Goal: Task Accomplishment & Management: Complete application form

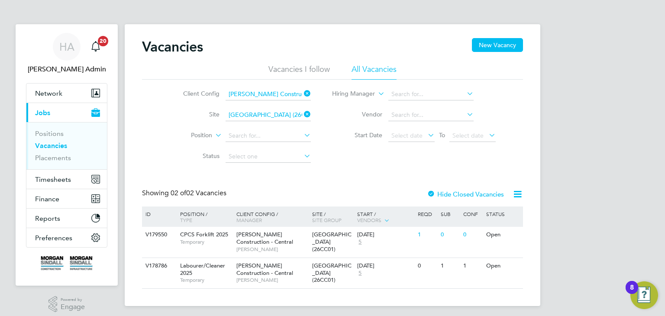
click at [302, 116] on icon at bounding box center [302, 114] width 0 height 12
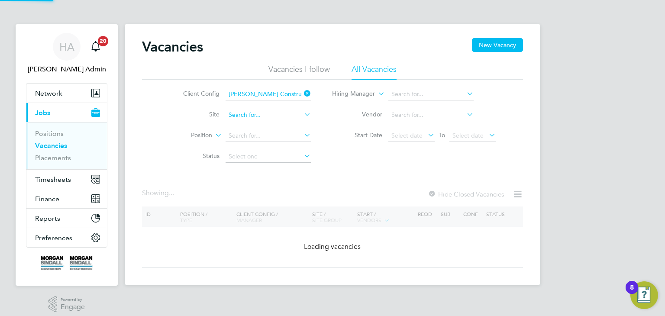
click at [270, 111] on input at bounding box center [268, 115] width 85 height 12
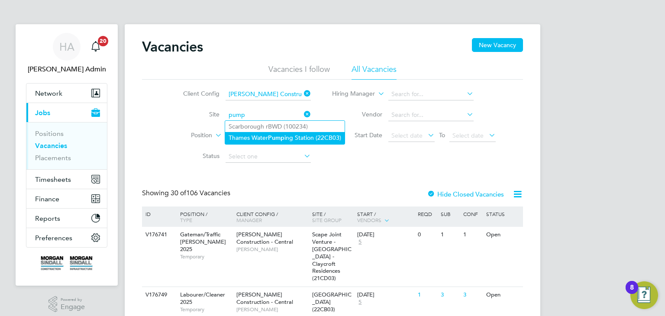
click at [258, 137] on li "Thames Water Pump ing Station (22CB03)" at bounding box center [284, 138] width 119 height 12
type input "[GEOGRAPHIC_DATA] (22CB03)"
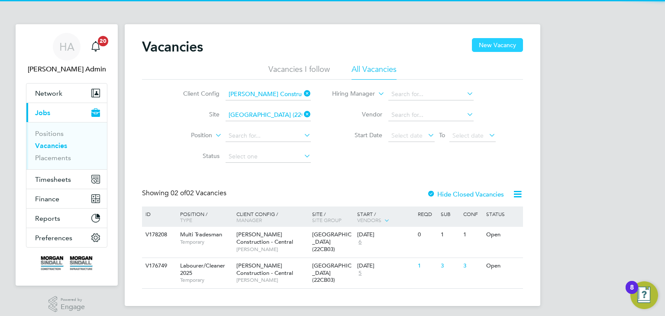
click at [507, 48] on button "New Vacancy" at bounding box center [497, 45] width 51 height 14
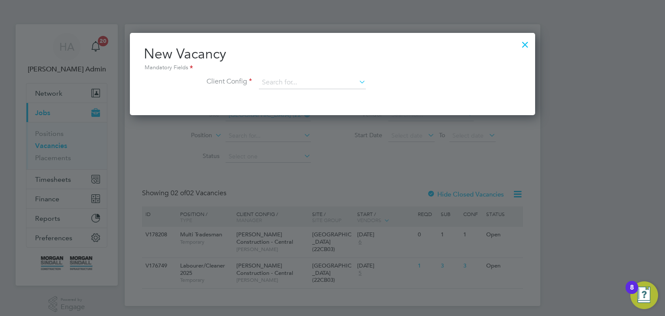
scroll to position [82, 406]
click at [357, 77] on icon at bounding box center [357, 82] width 0 height 12
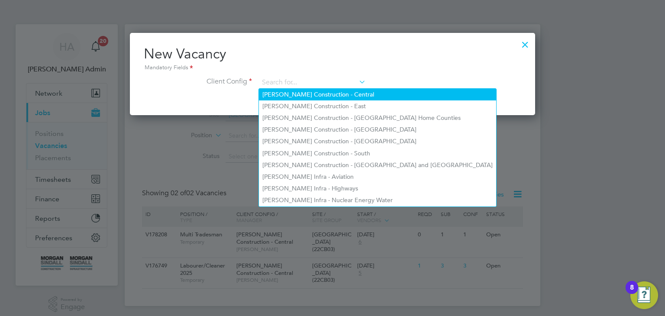
click at [358, 96] on li "[PERSON_NAME] Construction - Central" at bounding box center [377, 95] width 237 height 12
type input "[PERSON_NAME] Construction - Central"
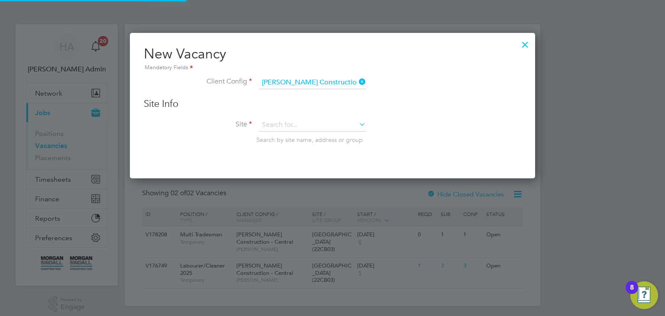
scroll to position [145, 406]
click at [321, 120] on input at bounding box center [312, 125] width 107 height 13
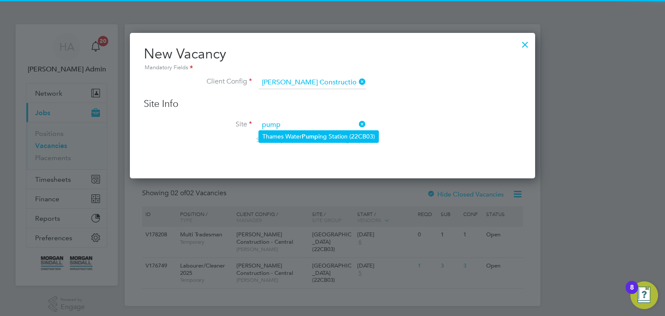
click at [316, 136] on b "Pump" at bounding box center [310, 136] width 16 height 7
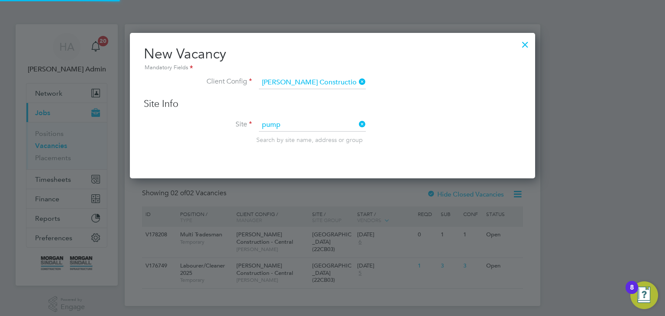
type input "[GEOGRAPHIC_DATA] (22CB03)"
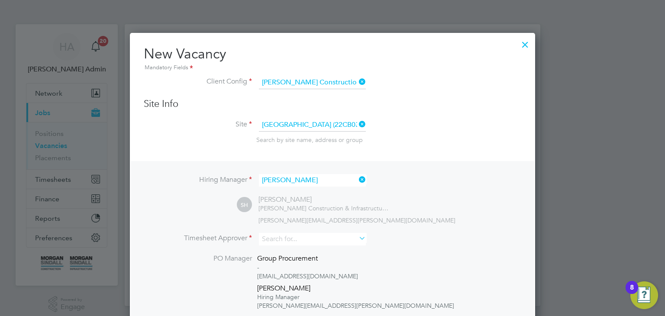
click at [357, 180] on icon at bounding box center [357, 180] width 0 height 12
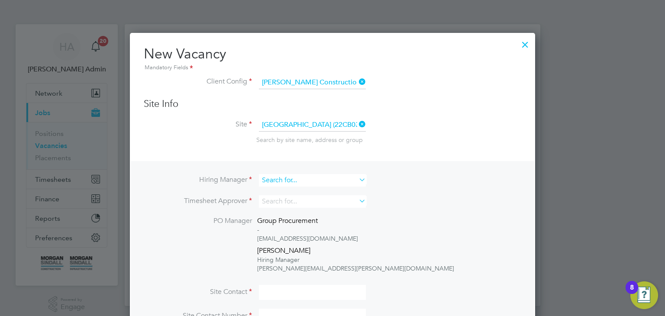
click at [272, 178] on input at bounding box center [312, 180] width 107 height 13
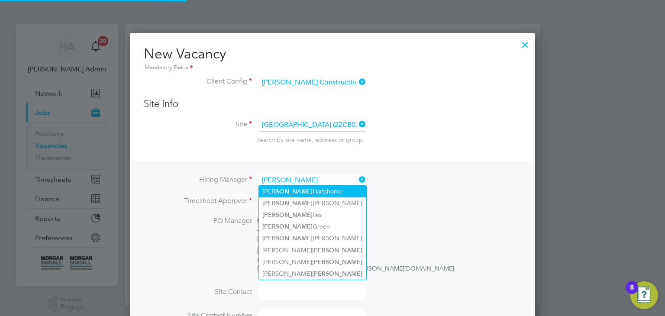
type input "[PERSON_NAME]"
click at [0, 198] on div at bounding box center [332, 158] width 665 height 316
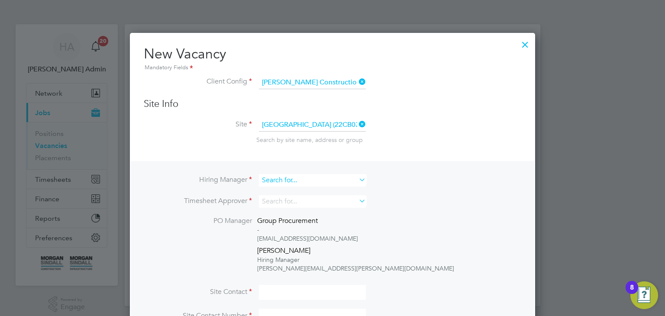
click at [284, 177] on input at bounding box center [312, 180] width 107 height 13
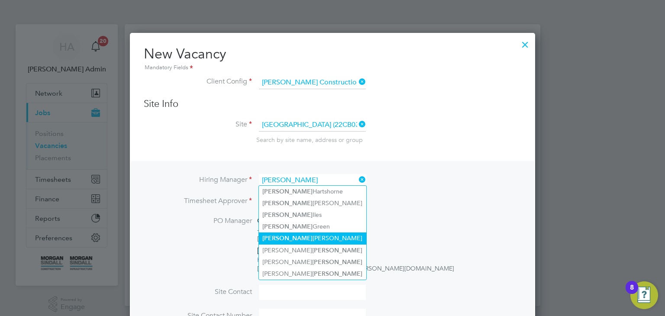
click at [281, 234] on li "[PERSON_NAME]" at bounding box center [312, 238] width 107 height 12
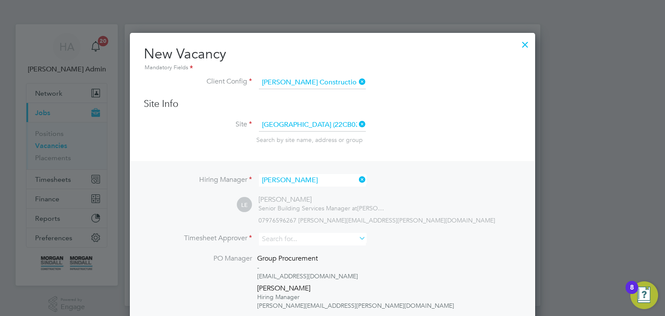
type input "[PERSON_NAME]"
click at [304, 238] on input at bounding box center [312, 239] width 107 height 13
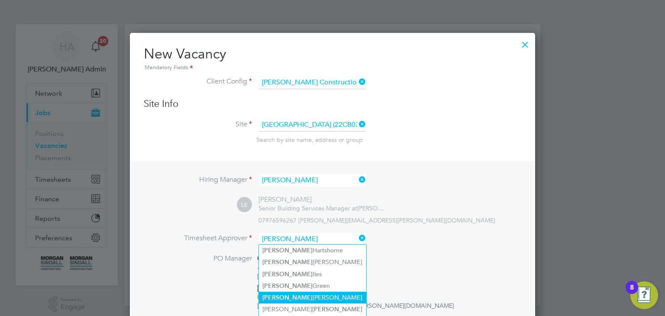
click at [304, 292] on li "[PERSON_NAME]" at bounding box center [312, 298] width 107 height 12
type input "[PERSON_NAME]"
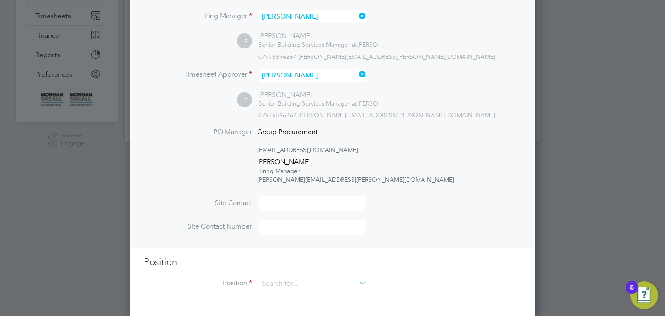
scroll to position [164, 0]
click at [271, 281] on input at bounding box center [312, 283] width 107 height 13
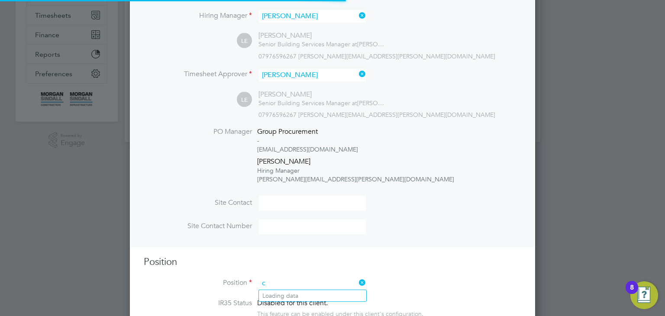
scroll to position [1273, 406]
type input "commissioning"
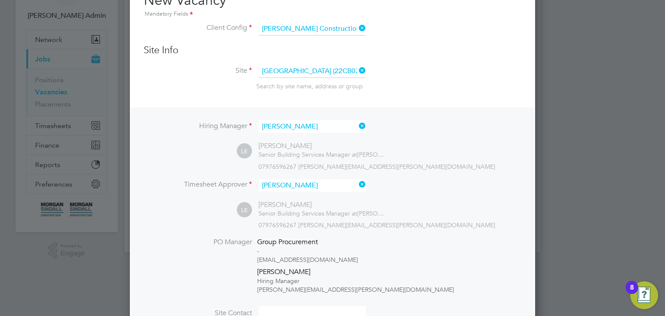
scroll to position [0, 0]
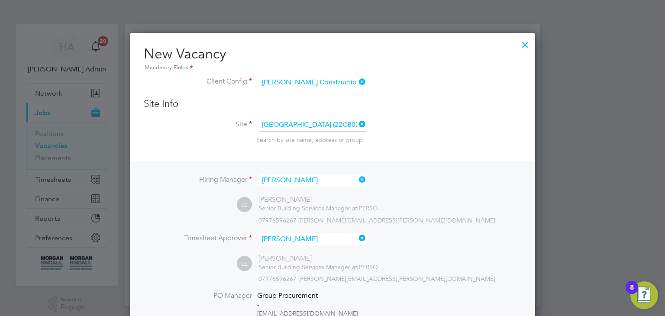
click at [530, 43] on div at bounding box center [525, 43] width 16 height 16
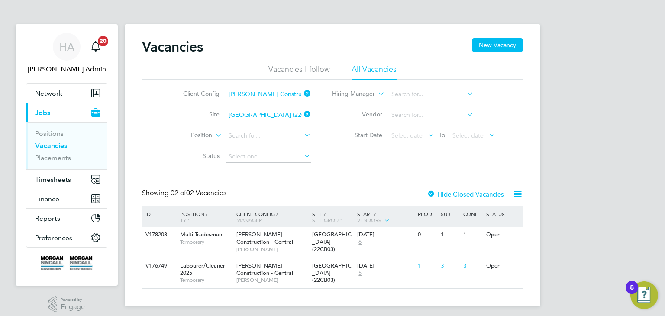
click at [48, 114] on span "Jobs" at bounding box center [42, 113] width 15 height 8
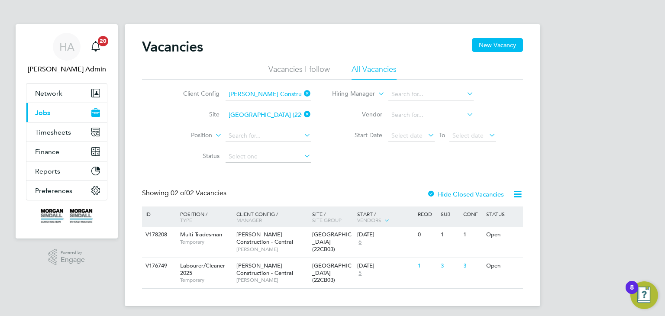
click at [48, 114] on span "Jobs" at bounding box center [42, 113] width 15 height 8
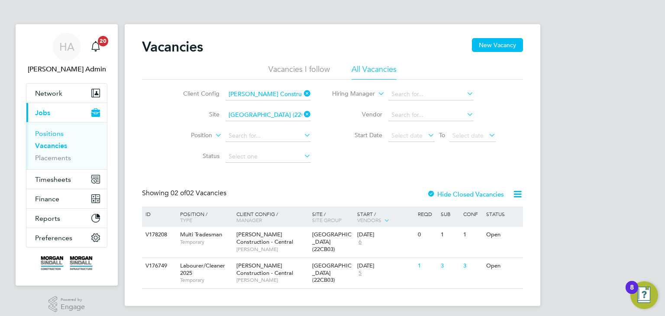
click at [50, 135] on link "Positions" at bounding box center [49, 133] width 29 height 8
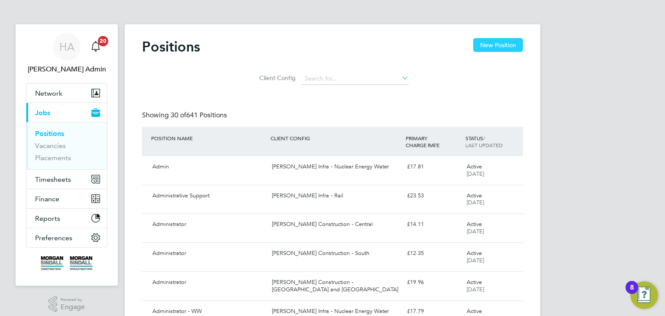
click at [498, 48] on button "New Position" at bounding box center [498, 45] width 50 height 14
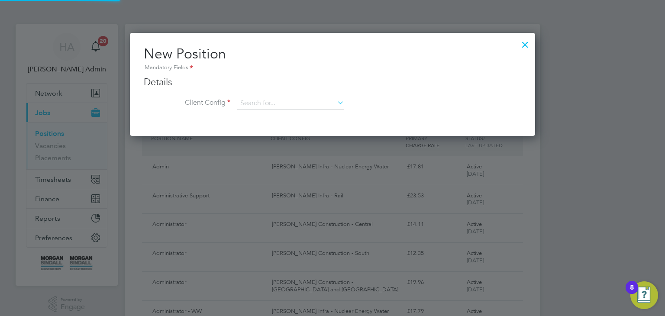
scroll to position [103, 406]
click at [255, 102] on input at bounding box center [290, 103] width 107 height 13
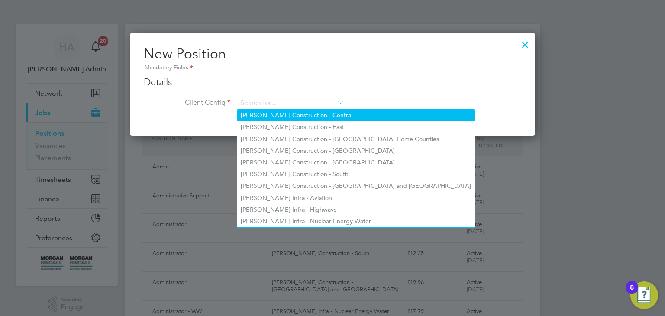
click at [276, 113] on li "[PERSON_NAME] Construction - Central" at bounding box center [355, 116] width 237 height 12
type input "[PERSON_NAME] Construction - Central"
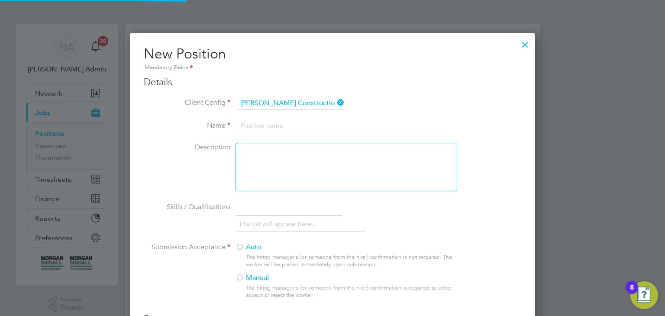
scroll to position [568, 406]
click at [297, 100] on input "[PERSON_NAME] Construction - Central" at bounding box center [290, 103] width 107 height 13
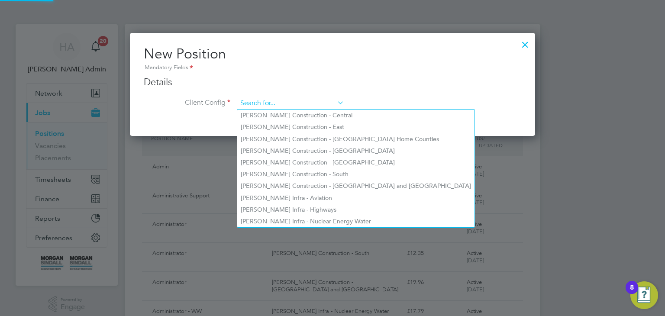
scroll to position [4, 4]
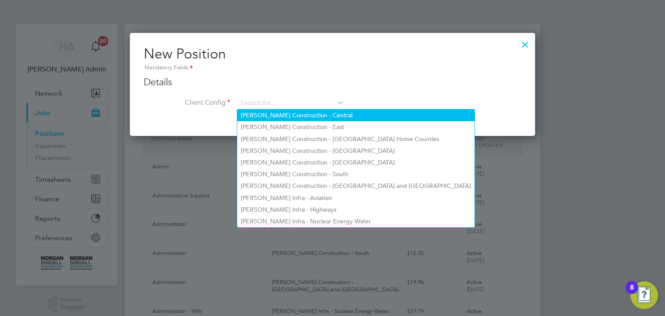
click at [313, 113] on li "[PERSON_NAME] Construction - Central" at bounding box center [355, 116] width 237 height 12
type input "[PERSON_NAME] Construction - Central"
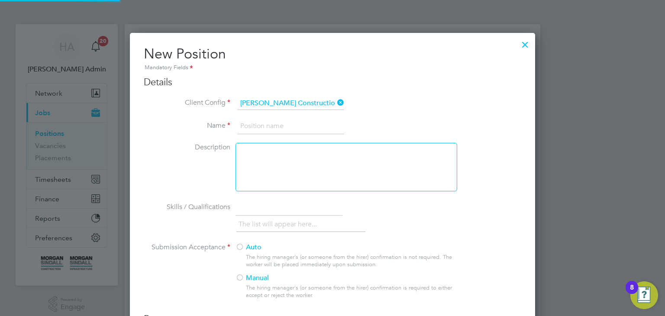
scroll to position [568, 406]
click at [305, 126] on input at bounding box center [290, 127] width 107 height 16
click at [203, 183] on li "Description" at bounding box center [332, 171] width 377 height 57
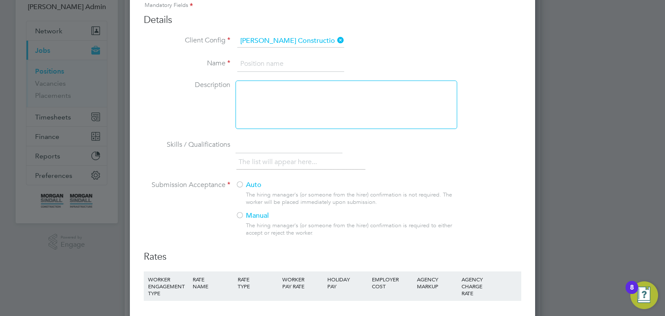
scroll to position [67, 0]
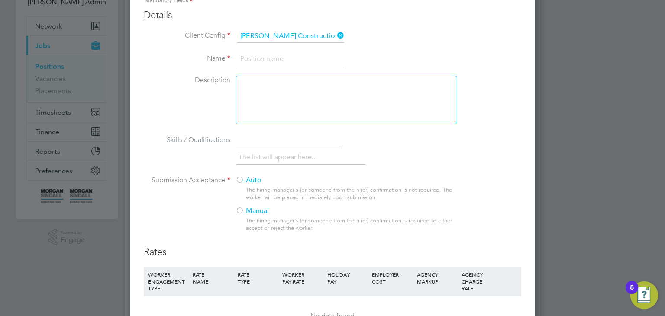
click at [283, 62] on input at bounding box center [290, 60] width 107 height 16
type input "Commissioning Manager"
click at [242, 207] on div at bounding box center [239, 211] width 9 height 9
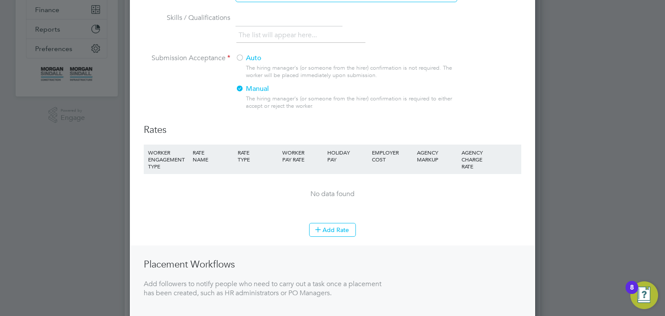
scroll to position [190, 0]
click at [328, 222] on button "Add Rate" at bounding box center [332, 229] width 47 height 14
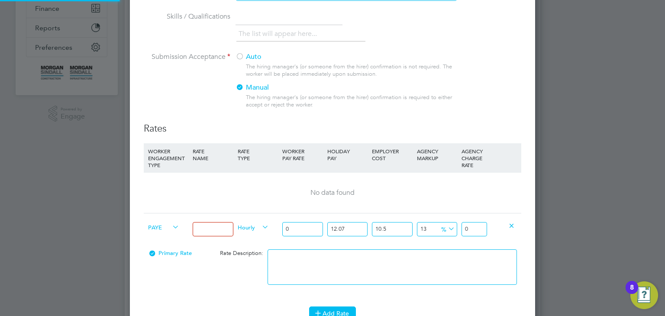
scroll to position [612, 406]
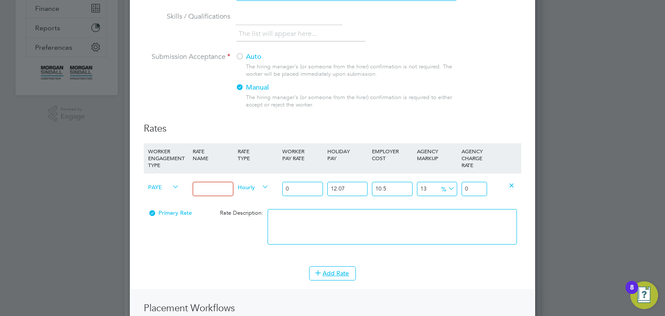
click at [260, 187] on icon at bounding box center [260, 187] width 0 height 12
click at [260, 185] on icon at bounding box center [260, 187] width 0 height 12
click at [260, 186] on icon at bounding box center [260, 187] width 0 height 12
click at [162, 212] on span "Primary Rate" at bounding box center [170, 212] width 44 height 7
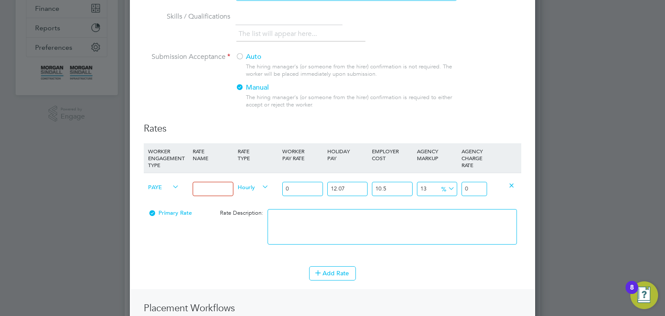
click at [171, 187] on icon at bounding box center [171, 187] width 0 height 12
click at [248, 187] on span "Hourly" at bounding box center [253, 187] width 31 height 10
click at [247, 208] on li "DAILY" at bounding box center [254, 207] width 38 height 11
click at [214, 190] on input at bounding box center [213, 189] width 40 height 14
type input "500"
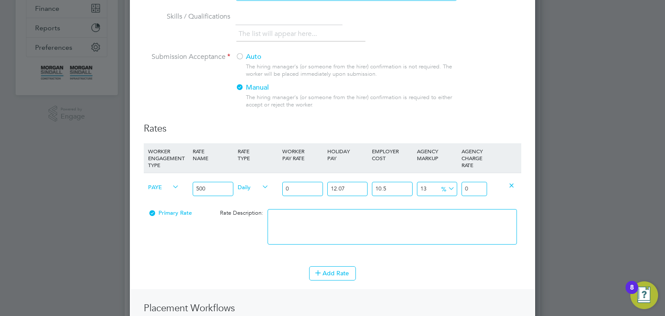
click at [429, 188] on input "13" at bounding box center [437, 189] width 40 height 14
click at [424, 187] on input "1.6" at bounding box center [437, 189] width 40 height 14
type input "17.6"
click at [336, 272] on button "Add Rate" at bounding box center [332, 273] width 47 height 14
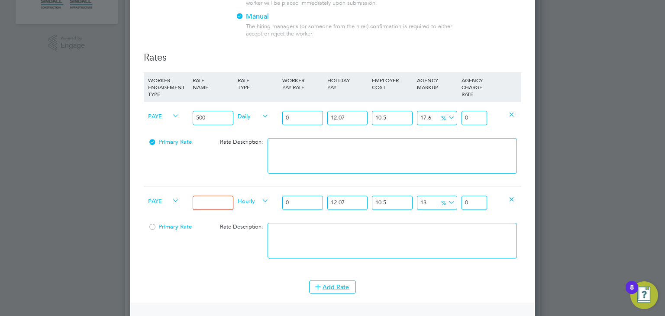
scroll to position [262, 0]
click at [304, 108] on div "0" at bounding box center [302, 117] width 45 height 32
click at [300, 114] on input "0" at bounding box center [302, 117] width 40 height 14
click at [260, 199] on icon at bounding box center [260, 200] width 0 height 12
click at [254, 200] on span "Hourly" at bounding box center [253, 200] width 31 height 10
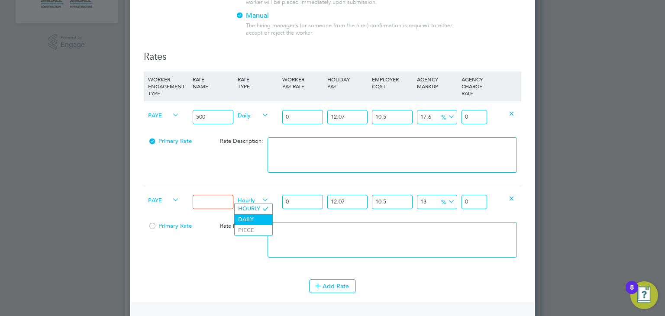
click at [251, 219] on li "DAILY" at bounding box center [254, 219] width 38 height 11
click at [215, 203] on input at bounding box center [213, 202] width 40 height 14
type input "500"
click at [226, 276] on li "WORKER ENGAGEMENT TYPE RATE NAME RATE TYPE WORKER PAY RATE HOLIDAY PAY EMPLOYER…" at bounding box center [332, 175] width 377 height 208
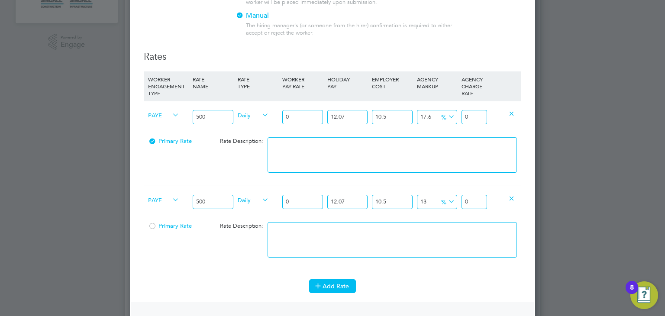
click at [321, 284] on icon at bounding box center [318, 285] width 6 height 6
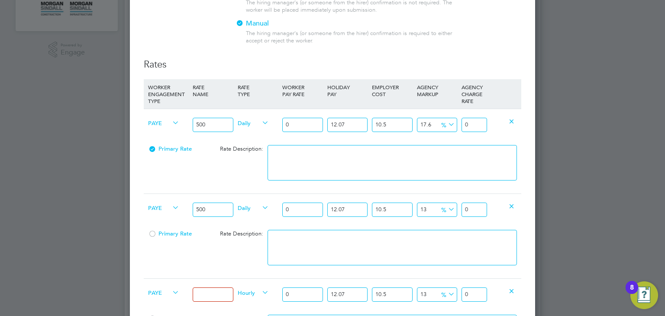
scroll to position [242, 0]
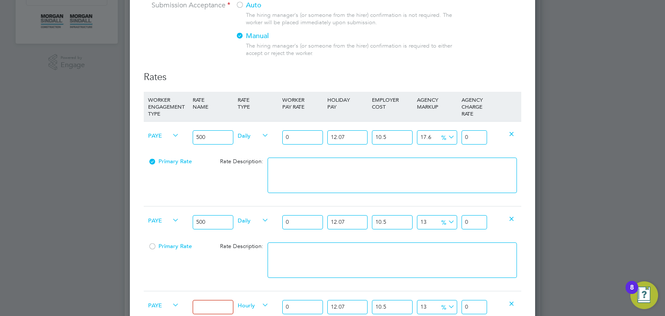
click at [159, 162] on span "Primary Rate" at bounding box center [170, 161] width 44 height 7
click at [151, 161] on div at bounding box center [152, 164] width 9 height 6
drag, startPoint x: 346, startPoint y: 136, endPoint x: 338, endPoint y: 137, distance: 8.7
click at [338, 137] on input "12.07" at bounding box center [347, 137] width 40 height 14
type input "1"
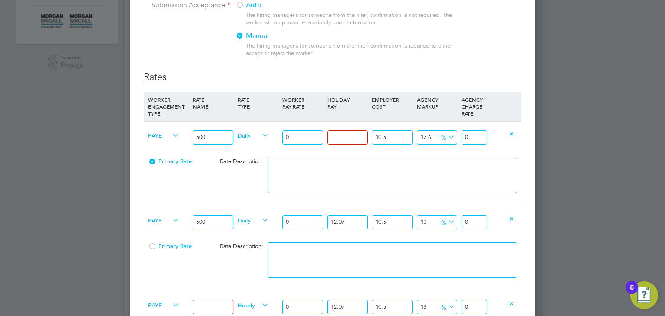
type input "0"
drag, startPoint x: 393, startPoint y: 136, endPoint x: 380, endPoint y: 139, distance: 13.7
click at [380, 139] on input "10.5" at bounding box center [392, 137] width 40 height 14
type input "1"
click at [224, 306] on input at bounding box center [213, 307] width 40 height 14
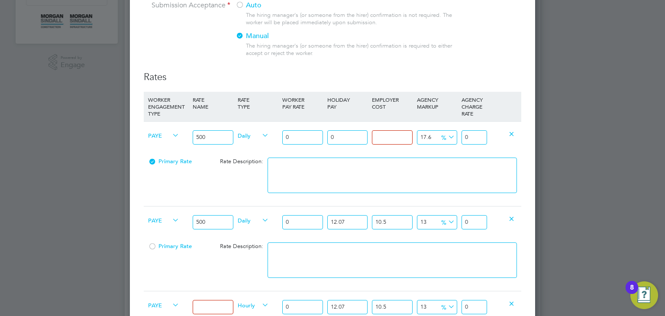
type input "0"
click at [224, 306] on input at bounding box center [213, 307] width 40 height 14
type input "500"
click at [371, 303] on div "10.5 n/a" at bounding box center [392, 307] width 45 height 32
click at [349, 304] on input "12.07" at bounding box center [347, 307] width 40 height 14
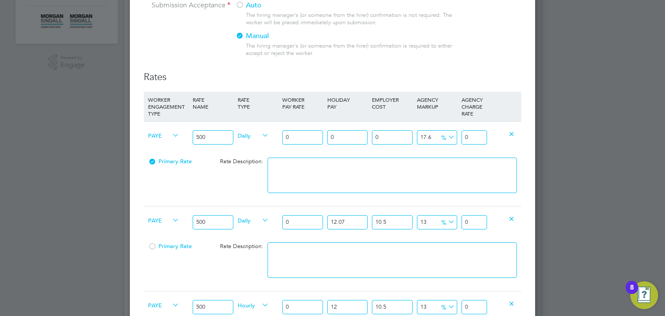
type input "1"
click at [399, 303] on input "10.5" at bounding box center [392, 307] width 40 height 14
type input "0"
type input "1"
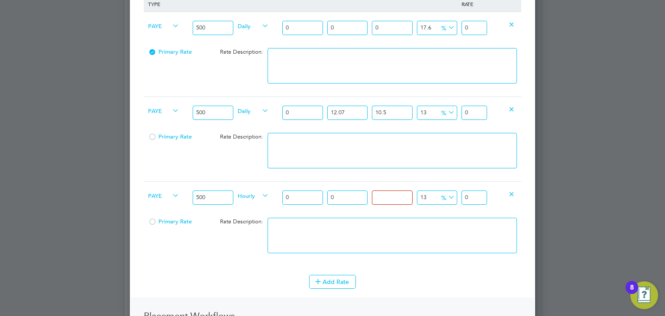
scroll to position [352, 0]
click at [336, 284] on button "Add Rate" at bounding box center [332, 281] width 47 height 14
type input "0"
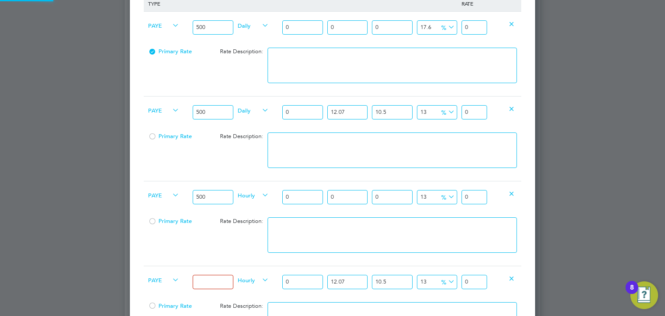
scroll to position [866, 406]
click at [150, 221] on div at bounding box center [152, 224] width 9 height 6
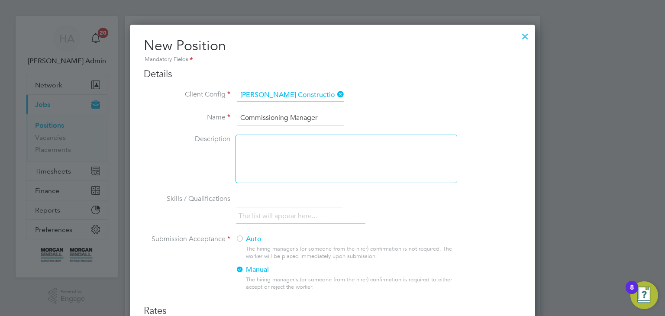
scroll to position [0, 0]
